Goal: Information Seeking & Learning: Compare options

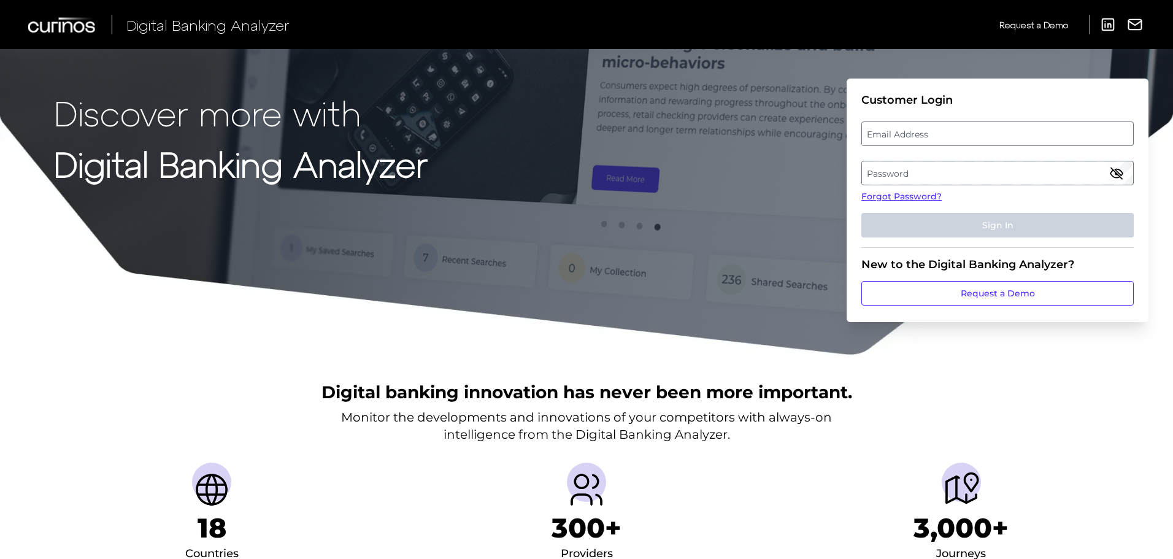
click at [923, 136] on label "Email Address" at bounding box center [997, 134] width 271 height 22
click at [923, 136] on input "email" at bounding box center [997, 133] width 272 height 25
type input "[PERSON_NAME][EMAIL_ADDRESS][PERSON_NAME][DOMAIN_NAME]"
click at [913, 167] on label "Password" at bounding box center [997, 173] width 271 height 22
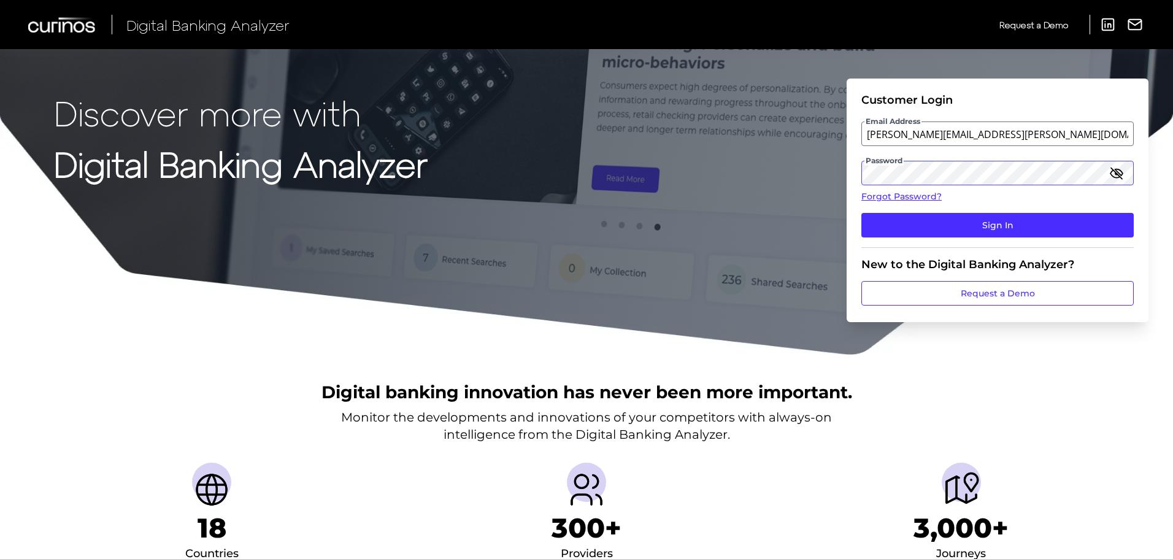
click at [861, 213] on button "Sign In" at bounding box center [997, 225] width 272 height 25
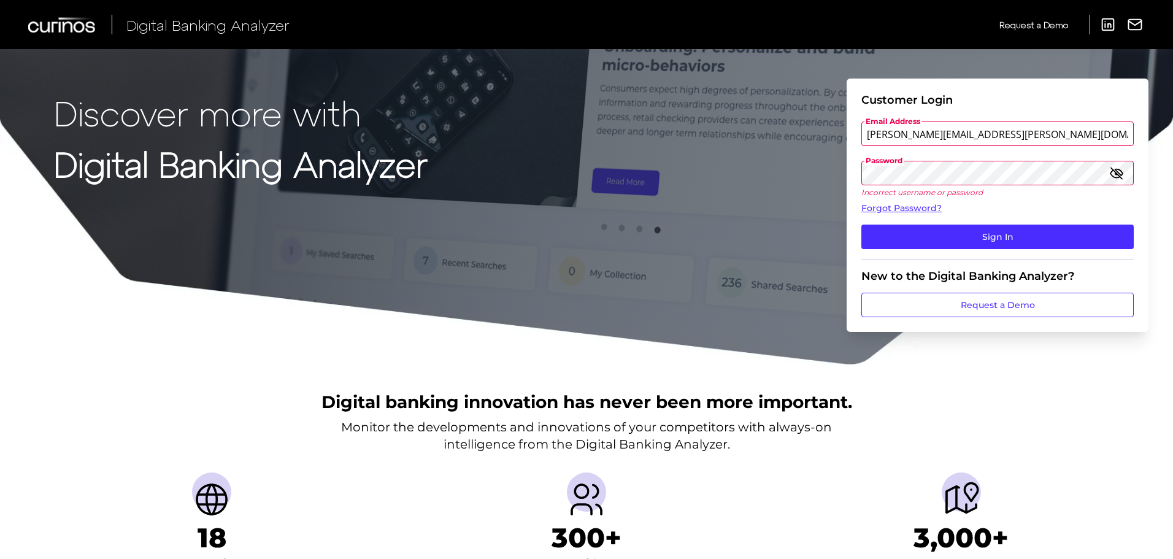
click at [831, 169] on div "Discover more with Digital Banking Analyzer Customer Login Email Address [PERSO…" at bounding box center [586, 183] width 1173 height 366
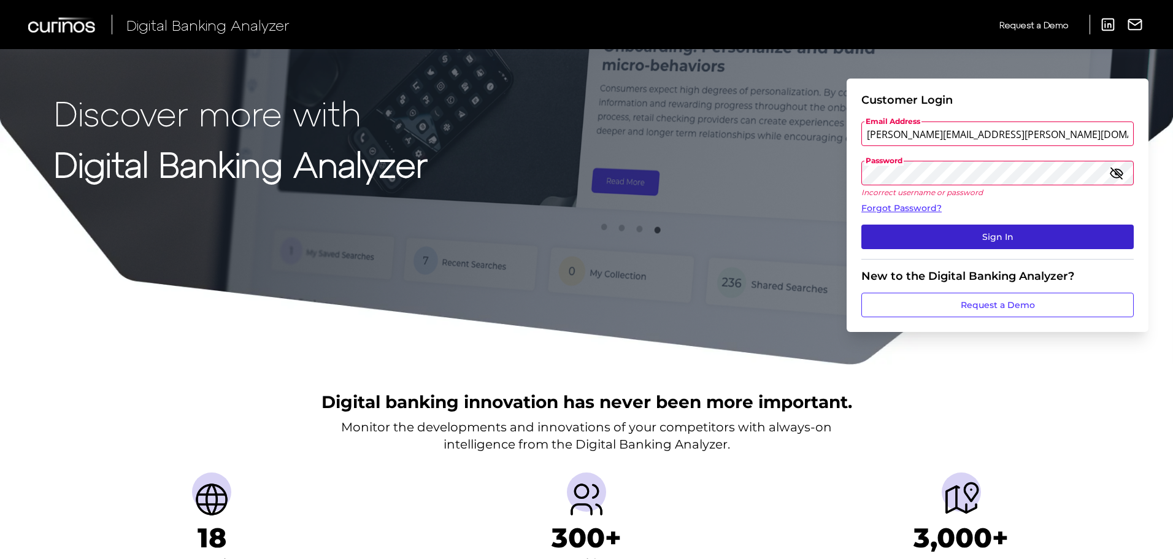
click at [985, 236] on button "Sign In" at bounding box center [997, 237] width 272 height 25
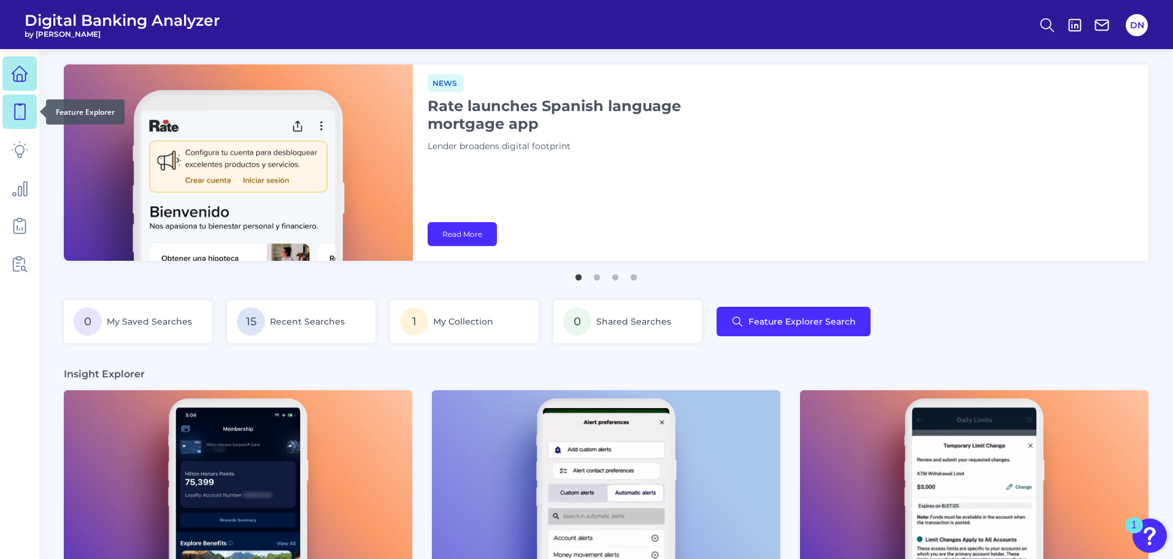
click at [23, 117] on icon at bounding box center [19, 111] width 17 height 17
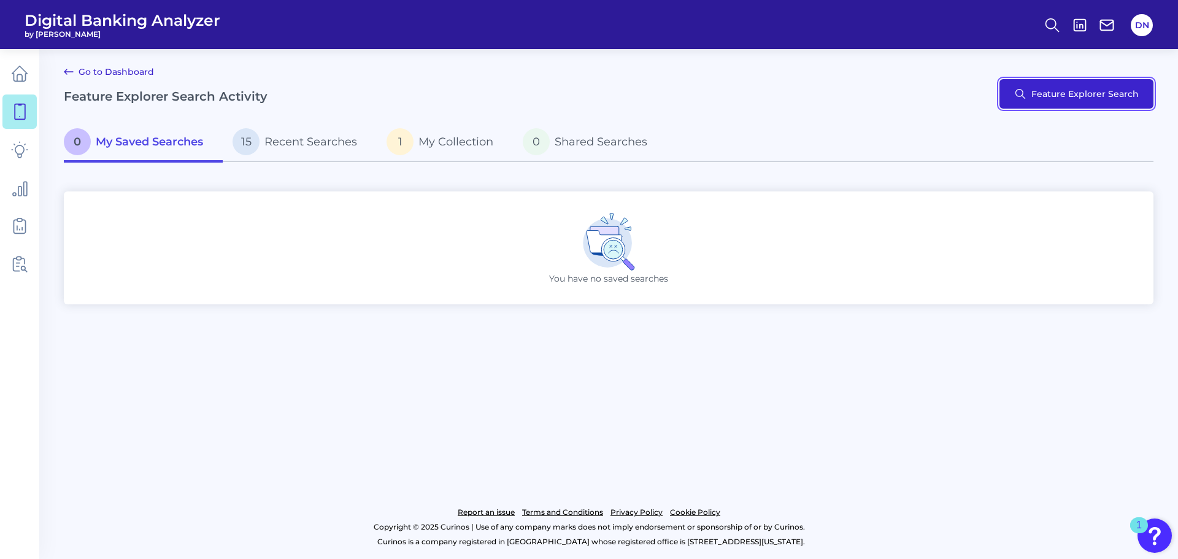
click at [1092, 100] on button "Feature Explorer Search" at bounding box center [1076, 93] width 154 height 29
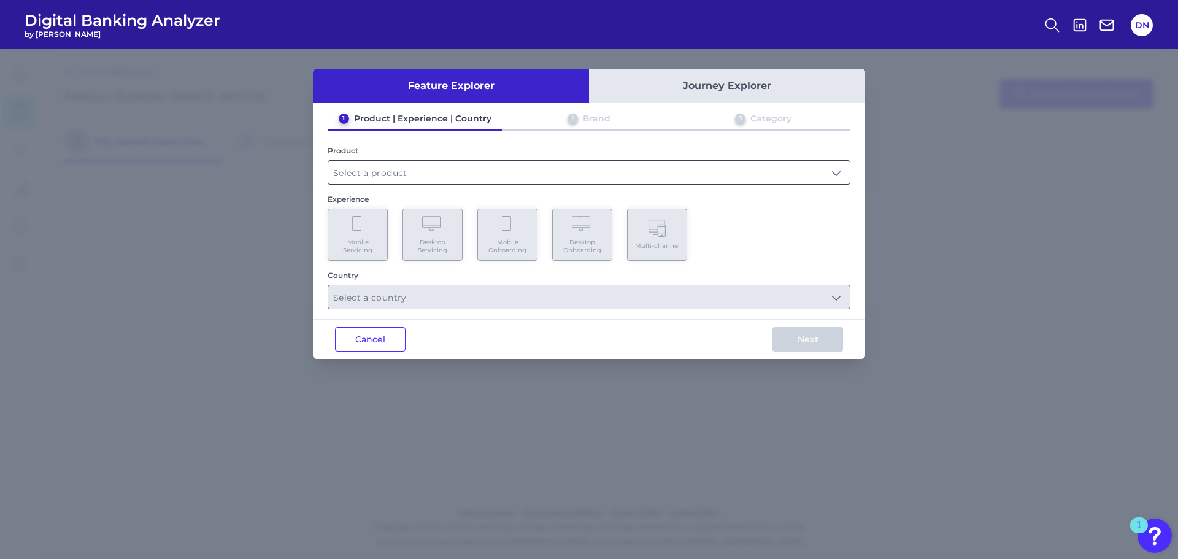
click at [377, 179] on input "text" at bounding box center [588, 172] width 521 height 23
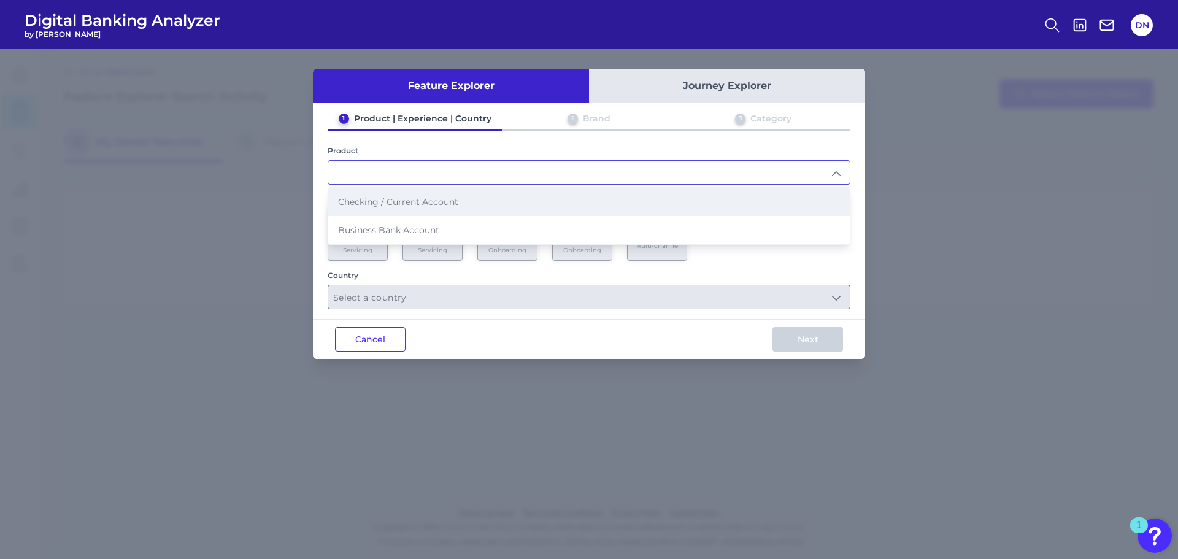
click at [377, 200] on span "Checking / Current Account" at bounding box center [398, 201] width 120 height 11
type input "Checking / Current Account"
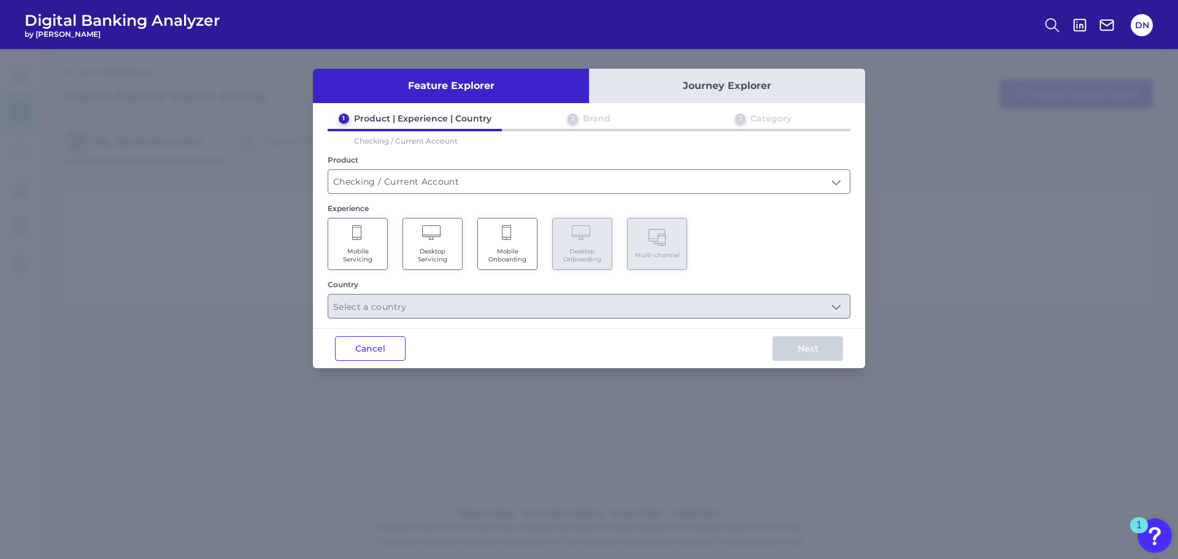
click at [370, 247] on span "Mobile Servicing" at bounding box center [357, 255] width 47 height 16
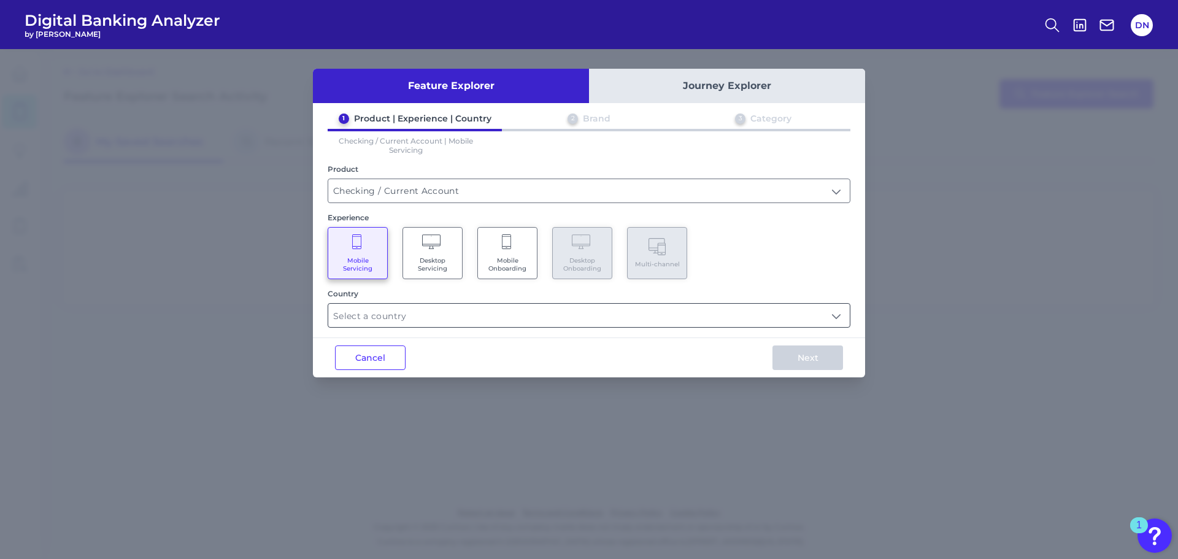
click at [781, 318] on input "text" at bounding box center [588, 315] width 521 height 23
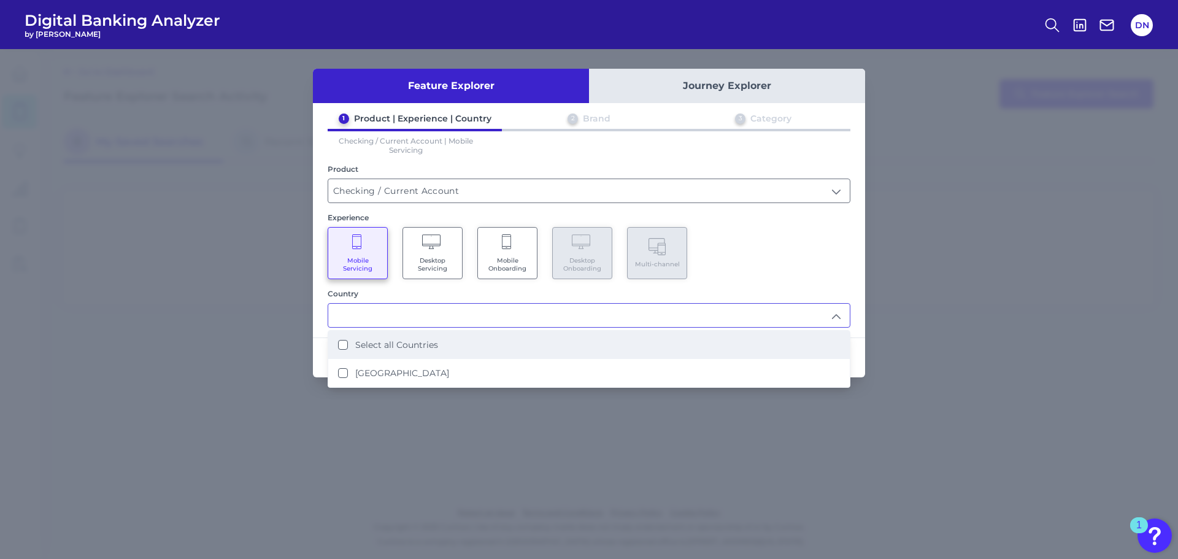
click at [348, 342] on div "Select all Countries" at bounding box center [388, 344] width 100 height 11
type input "Select all Countries"
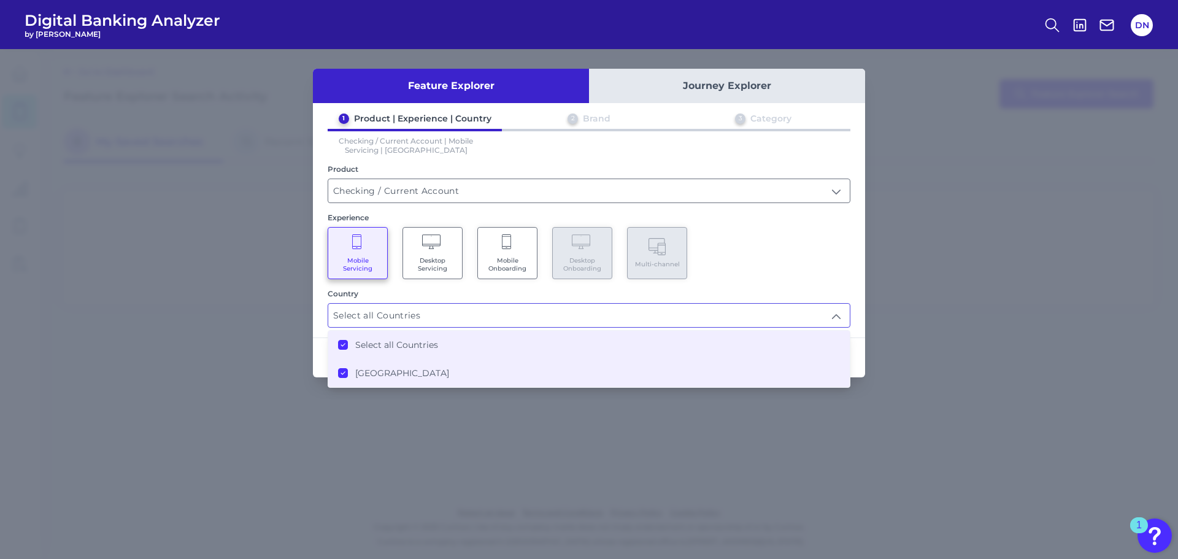
click at [870, 234] on div "Feature Explorer Journey Explorer 1 Product | Experience | Country 2 Brand 3 Ca…" at bounding box center [589, 304] width 1178 height 510
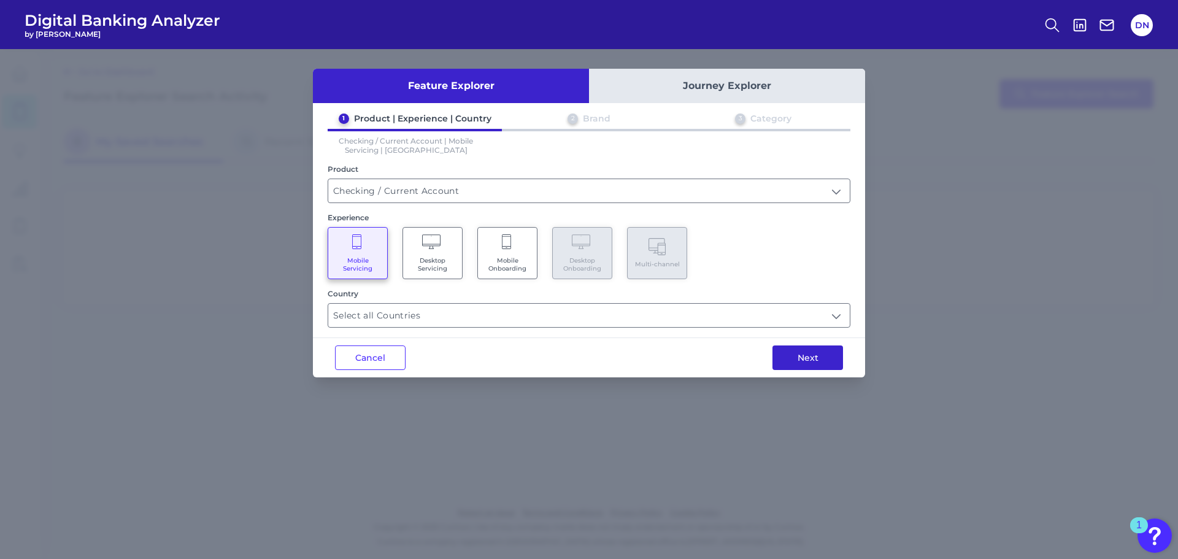
click at [826, 354] on button "Next" at bounding box center [807, 357] width 71 height 25
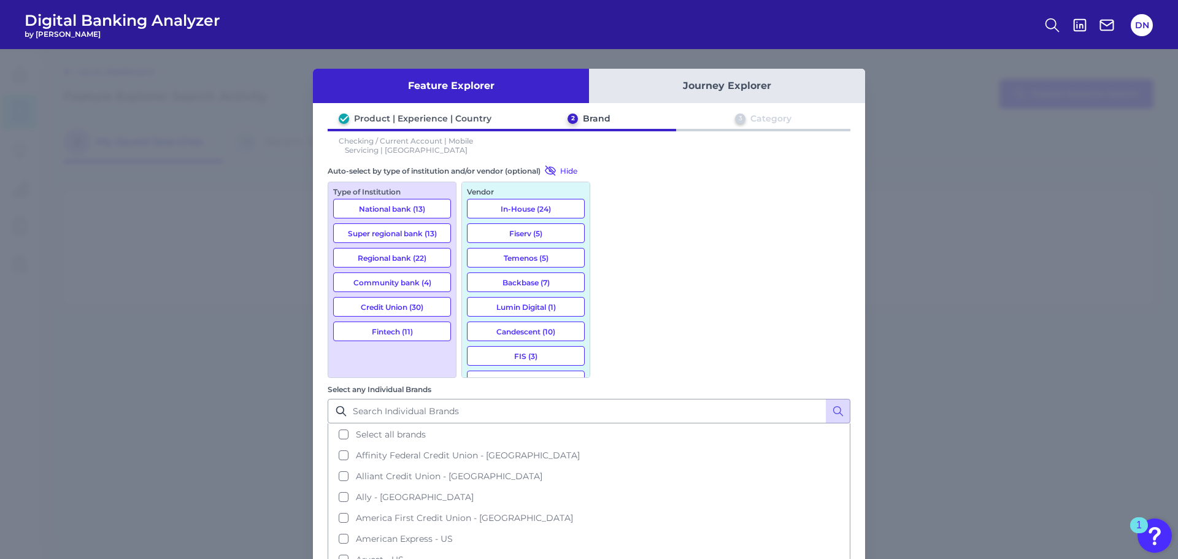
click at [391, 210] on button "National bank (13)" at bounding box center [392, 209] width 118 height 20
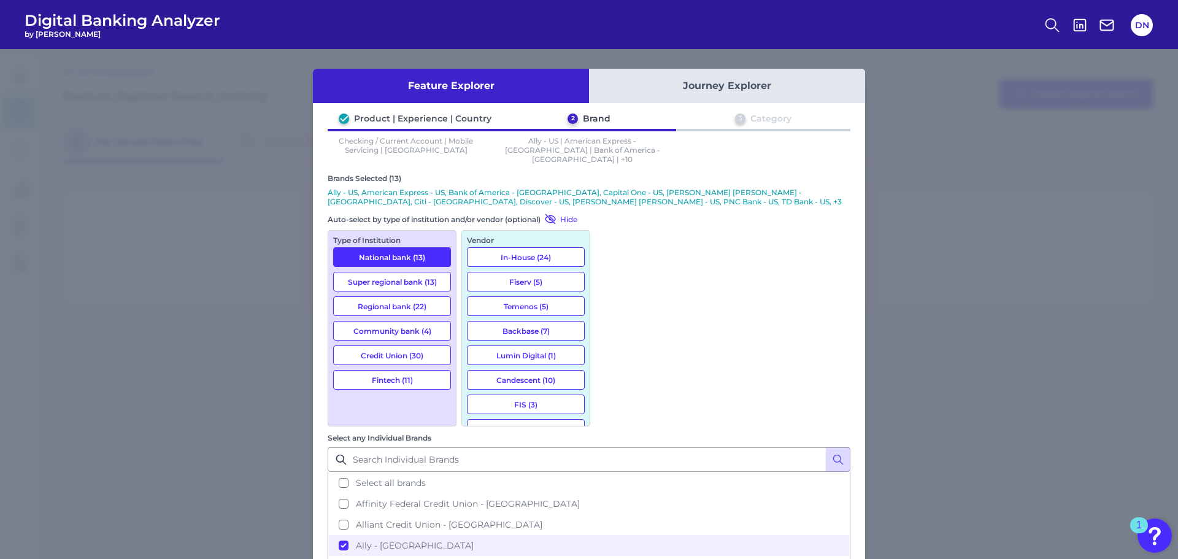
click at [393, 272] on button "Super regional bank (13)" at bounding box center [392, 282] width 118 height 20
click at [404, 371] on button "Fintech (11)" at bounding box center [392, 380] width 118 height 20
click at [412, 297] on button "Regional bank (22)" at bounding box center [392, 306] width 118 height 20
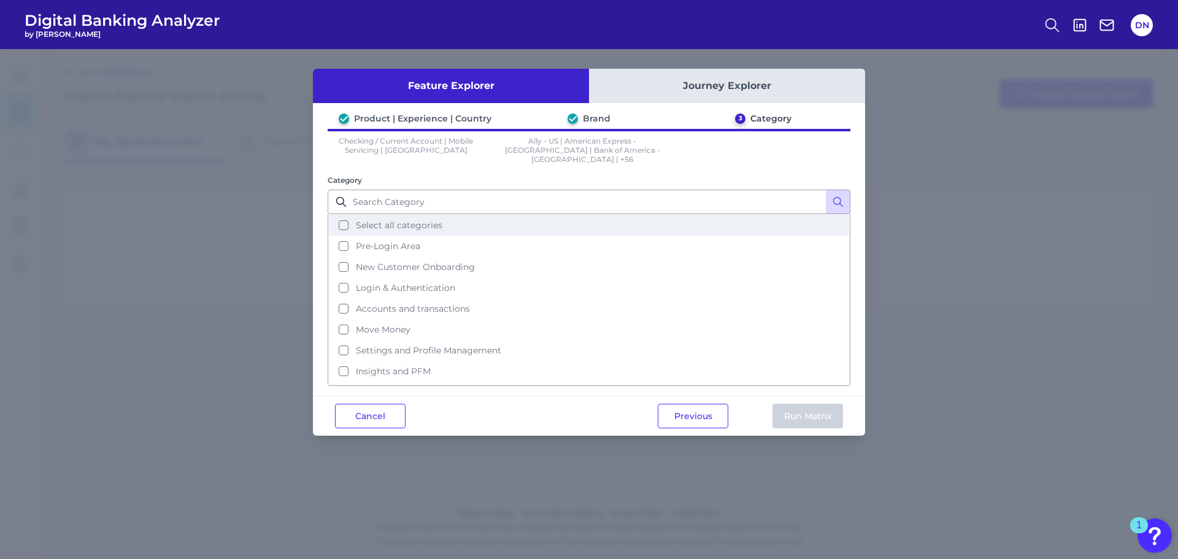
click at [342, 215] on button "Select all categories" at bounding box center [589, 225] width 520 height 21
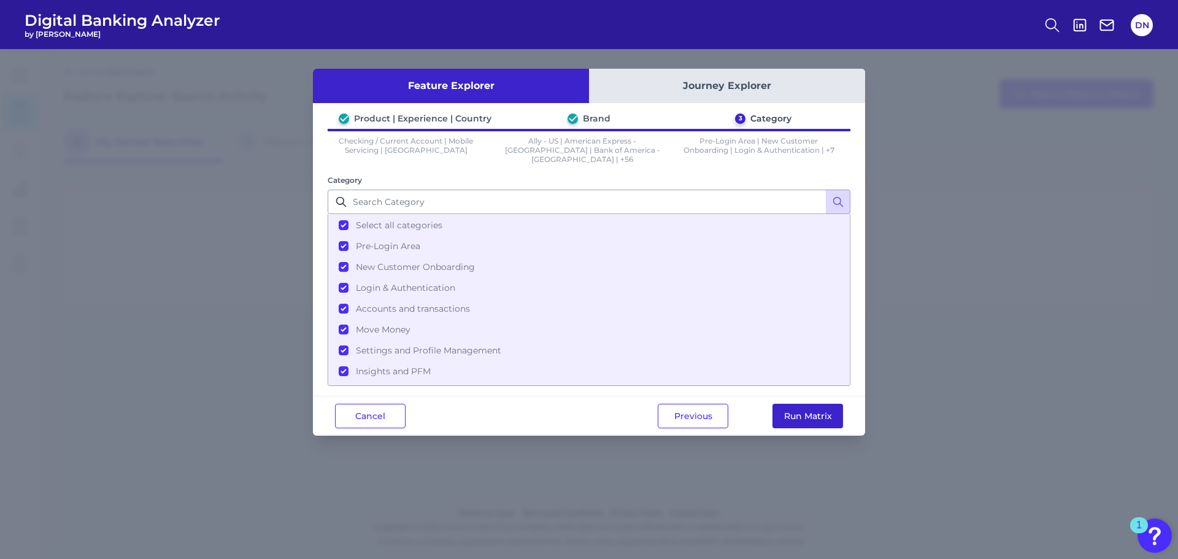
click at [810, 405] on button "Run Matrix" at bounding box center [807, 416] width 71 height 25
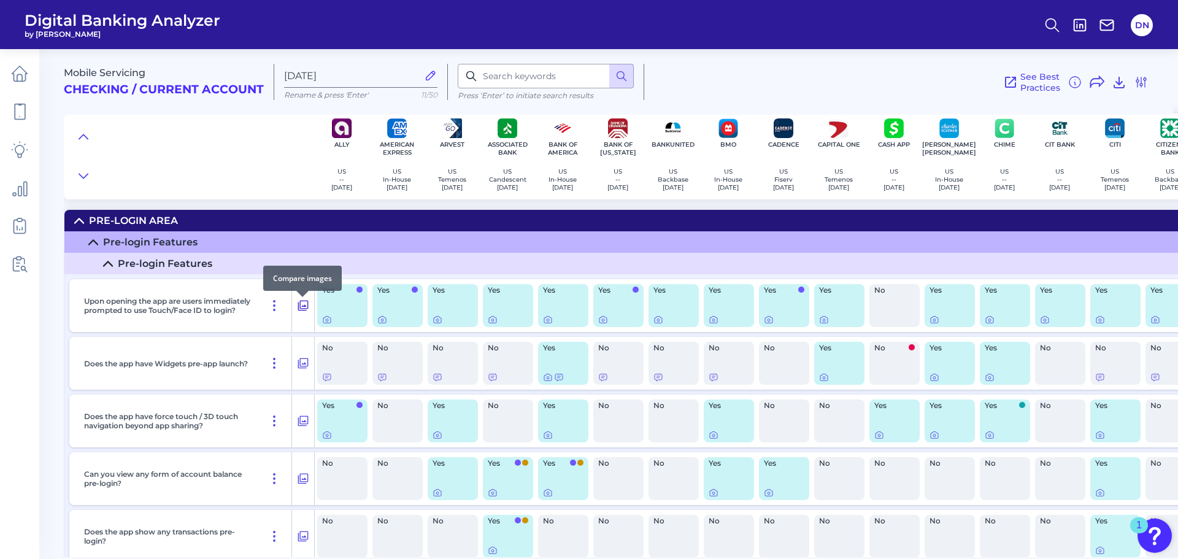
click at [301, 311] on icon at bounding box center [303, 305] width 12 height 15
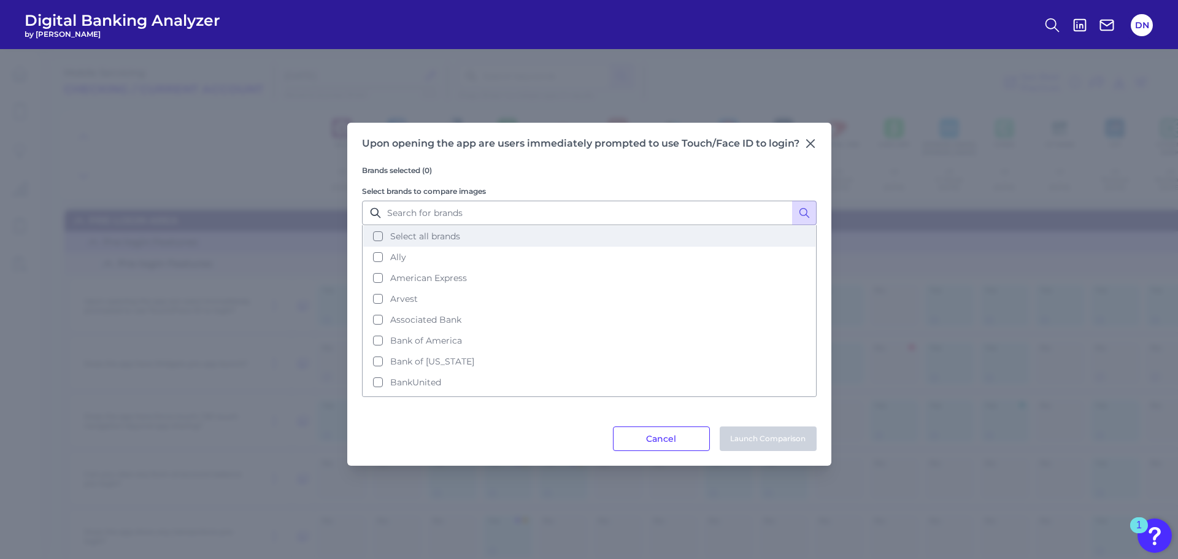
click at [375, 232] on button "Select all brands" at bounding box center [589, 236] width 452 height 21
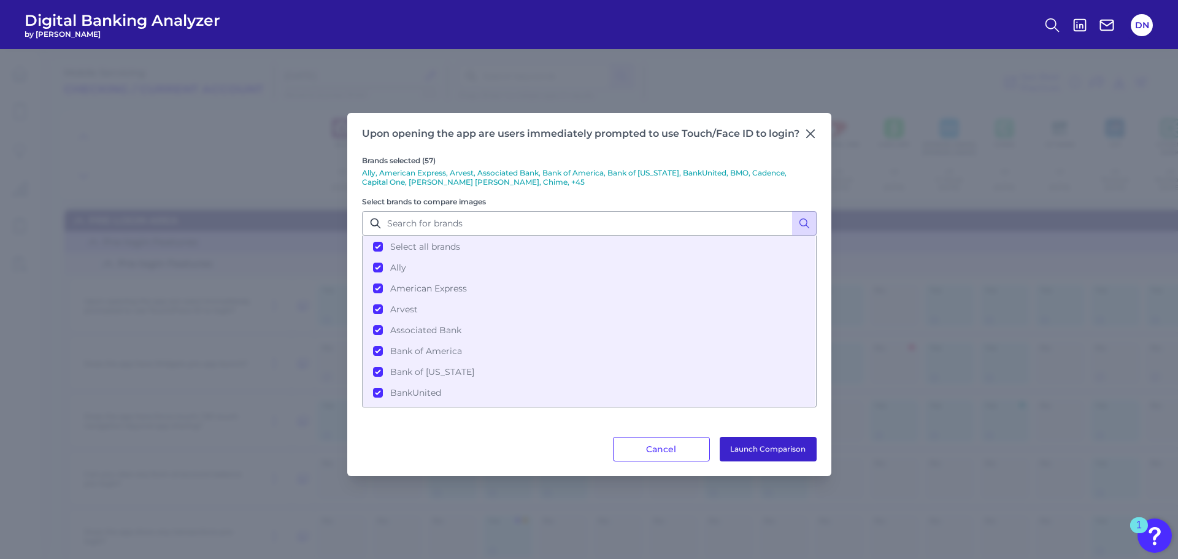
click at [780, 456] on button "Launch Comparison" at bounding box center [768, 449] width 97 height 25
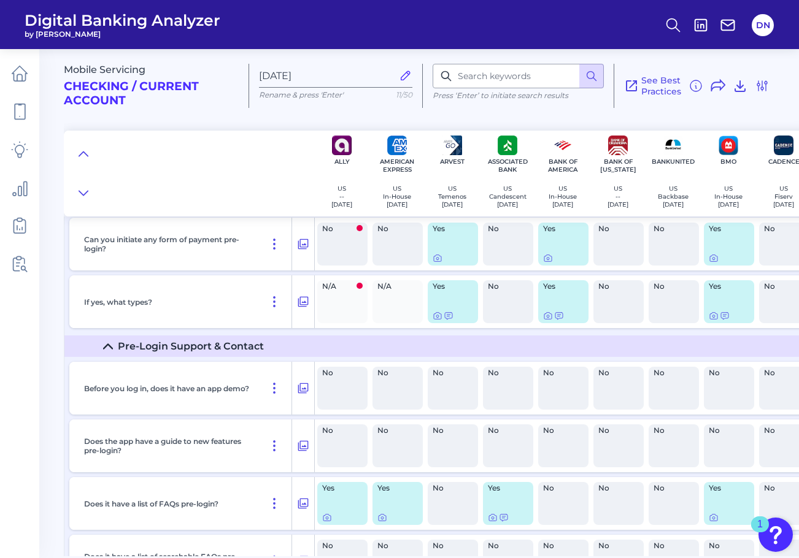
scroll to position [429, 0]
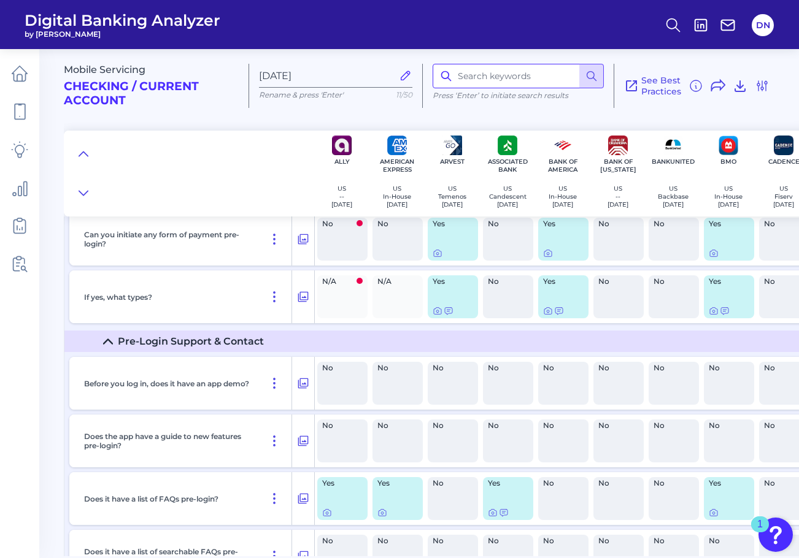
click at [528, 82] on input at bounding box center [517, 76] width 171 height 25
type input "face id"
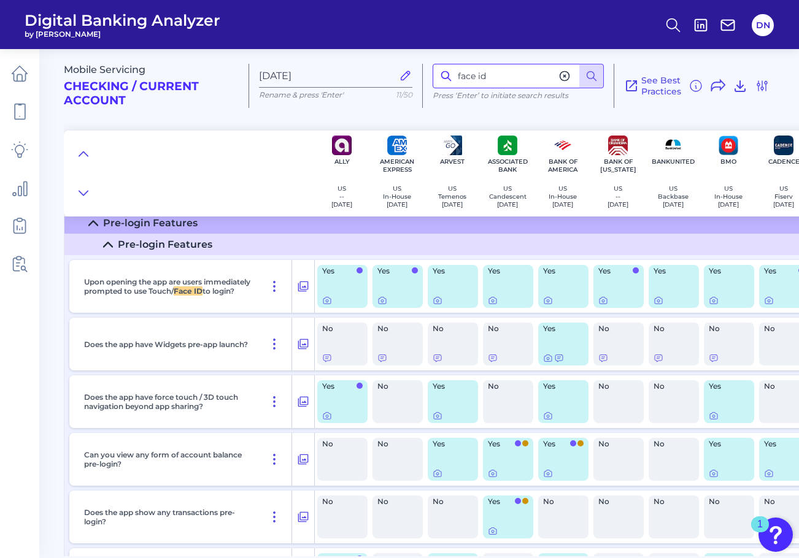
scroll to position [31, 0]
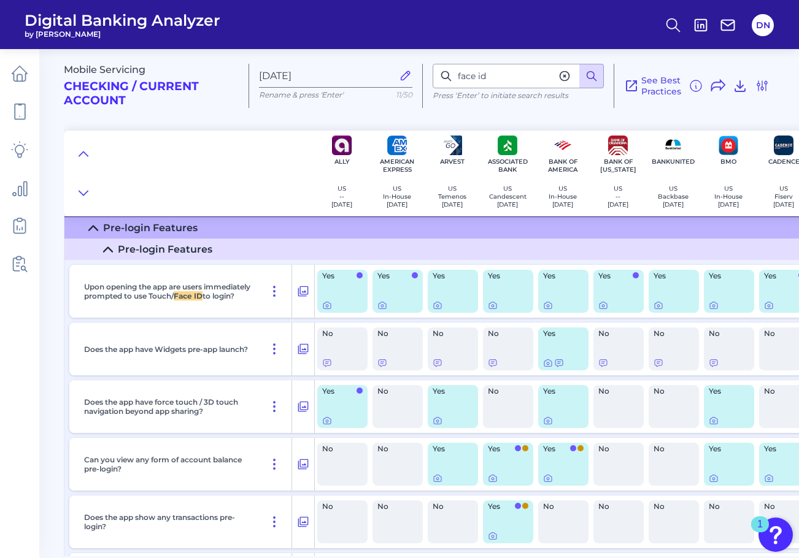
click at [596, 75] on icon at bounding box center [591, 76] width 12 height 12
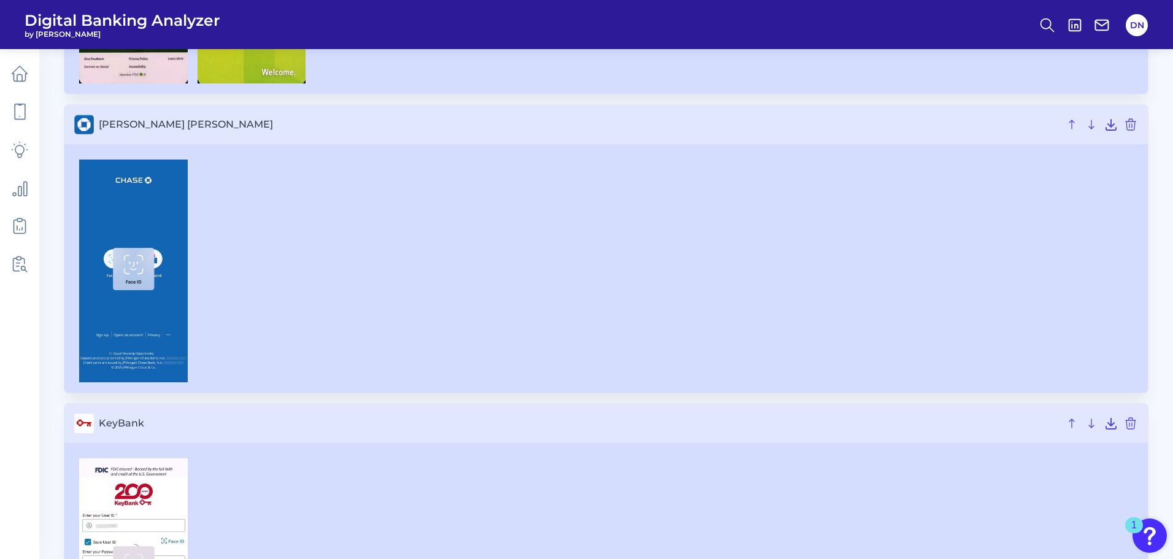
scroll to position [8956, 0]
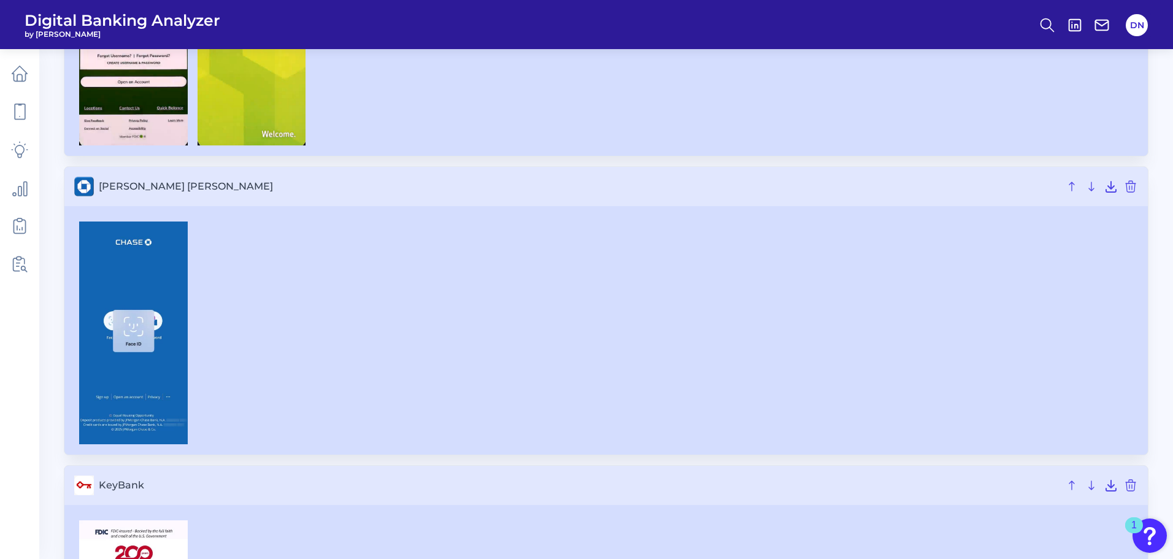
drag, startPoint x: 1155, startPoint y: 153, endPoint x: 1177, endPoint y: 190, distance: 42.4
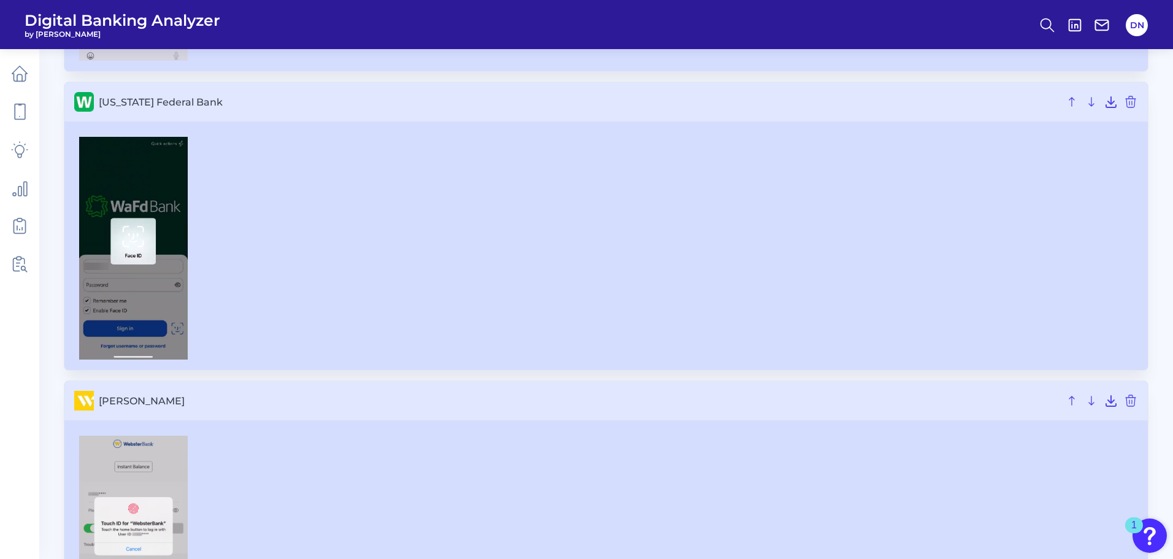
scroll to position [15640, 0]
